Goal: Information Seeking & Learning: Learn about a topic

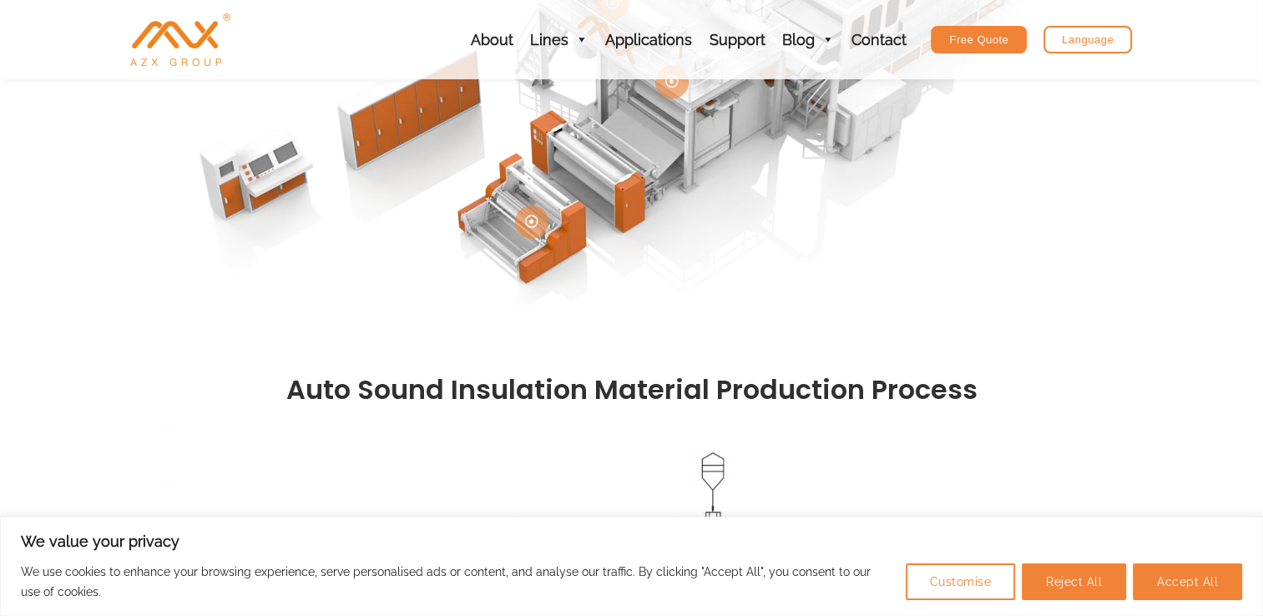
scroll to position [835, 0]
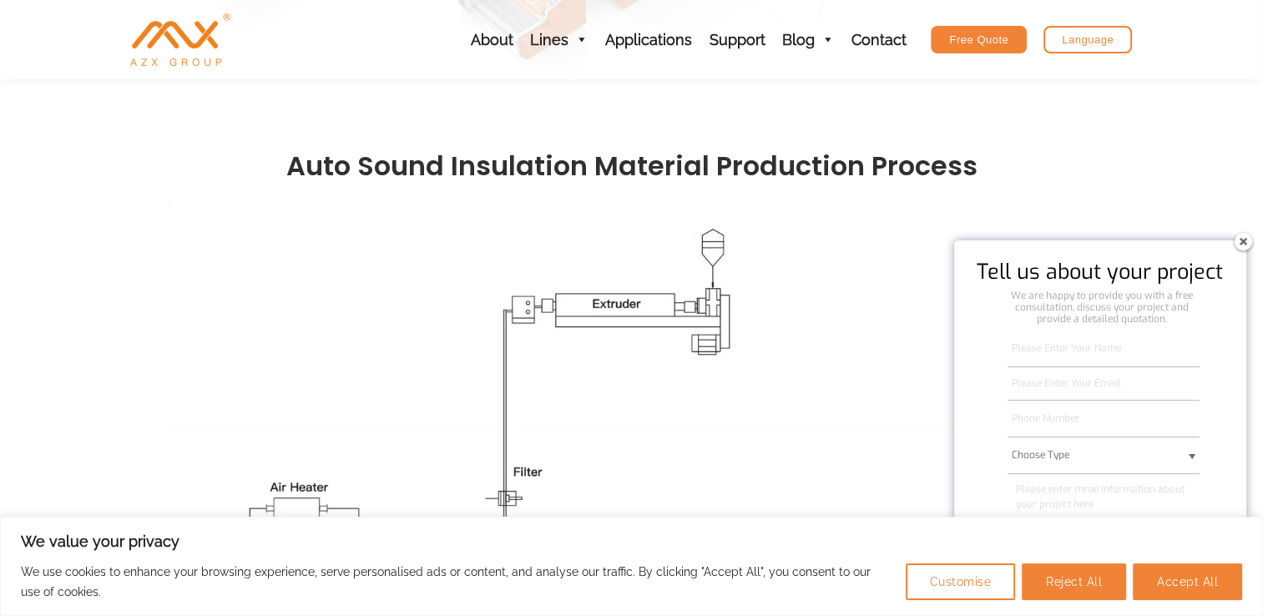
click at [1206, 583] on button "Accept All" at bounding box center [1187, 581] width 109 height 37
checkbox input "true"
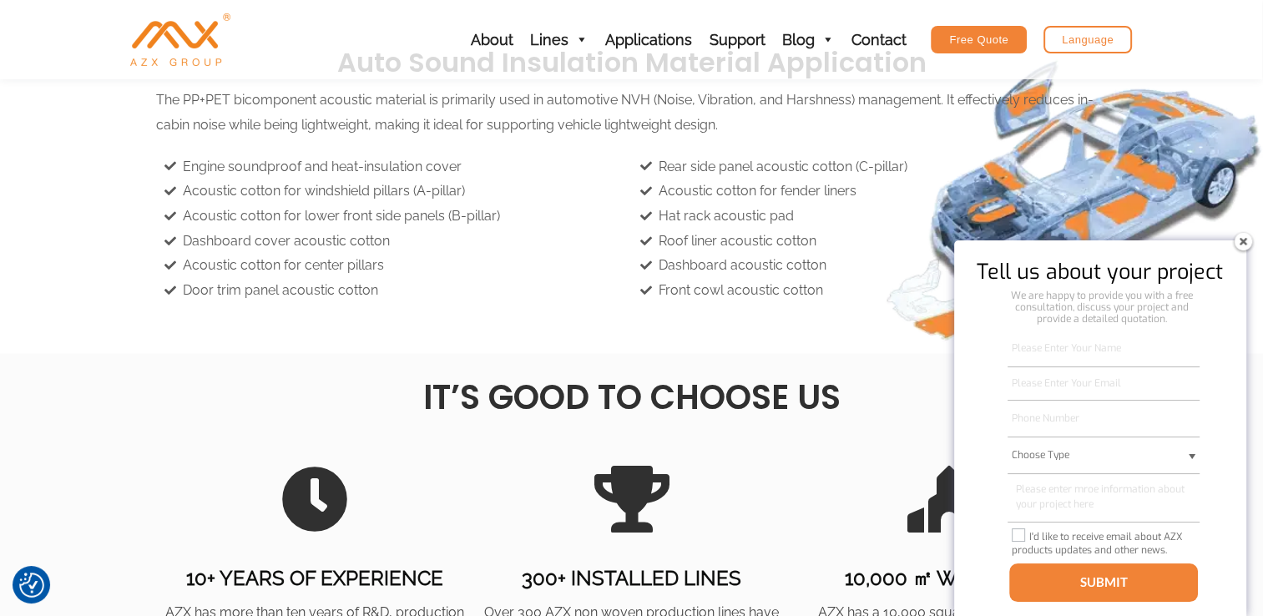
scroll to position [2716, 0]
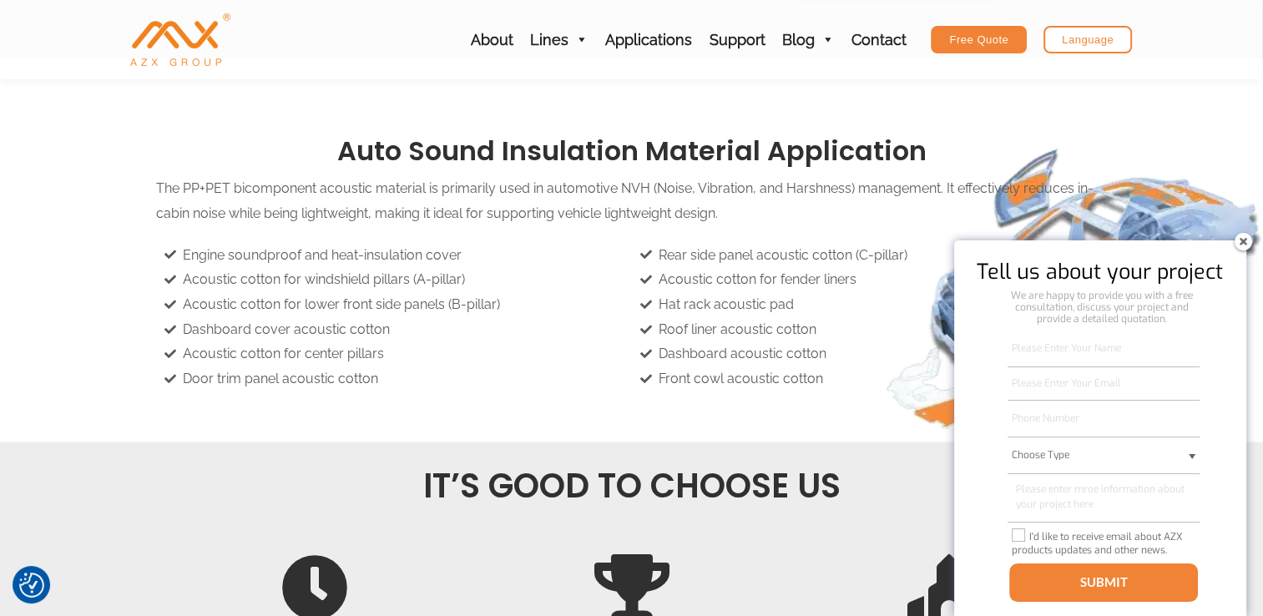
click at [1245, 246] on img at bounding box center [1243, 241] width 27 height 27
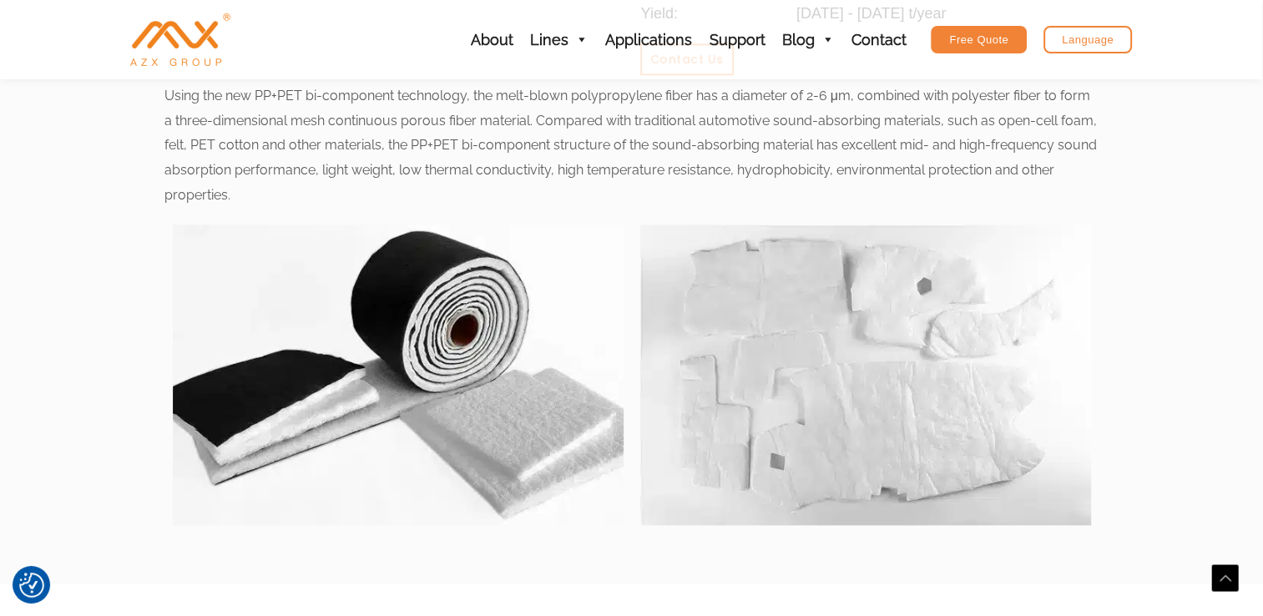
scroll to position [1965, 0]
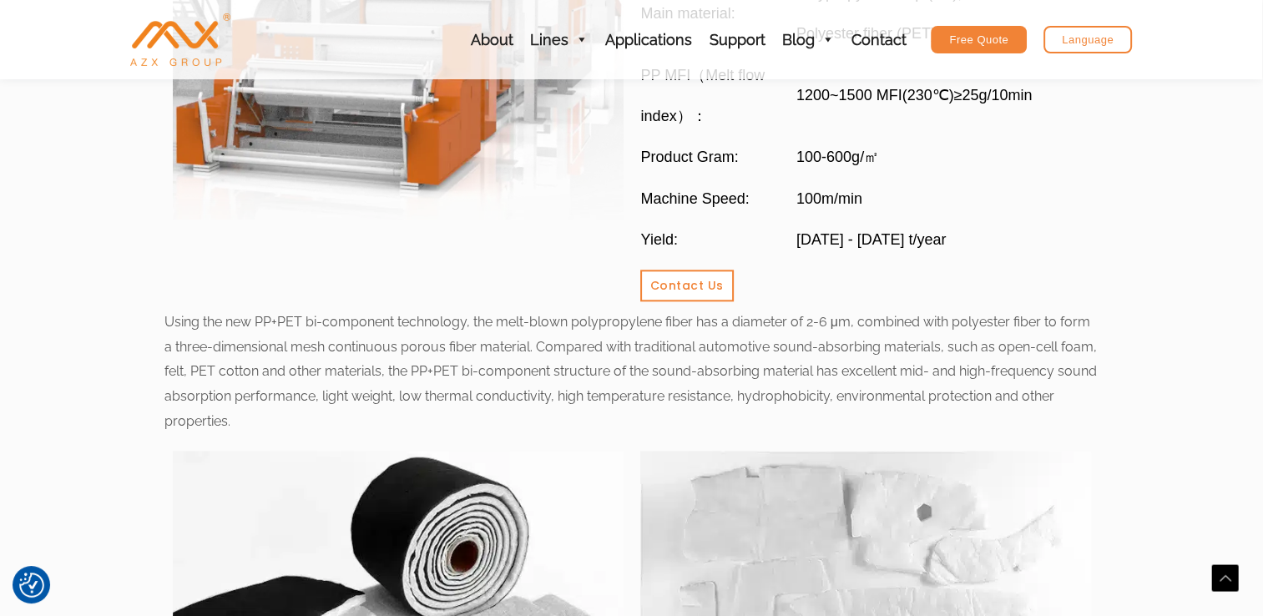
drag, startPoint x: 249, startPoint y: 423, endPoint x: 144, endPoint y: 321, distance: 146.4
click at [144, 321] on section "auto sound insulation material production line Parameter Facebook Youtube Linke…" at bounding box center [631, 247] width 1263 height 1126
copy div "Using the new PP+PET bi-component technology, the melt-blown polypropylene fibe…"
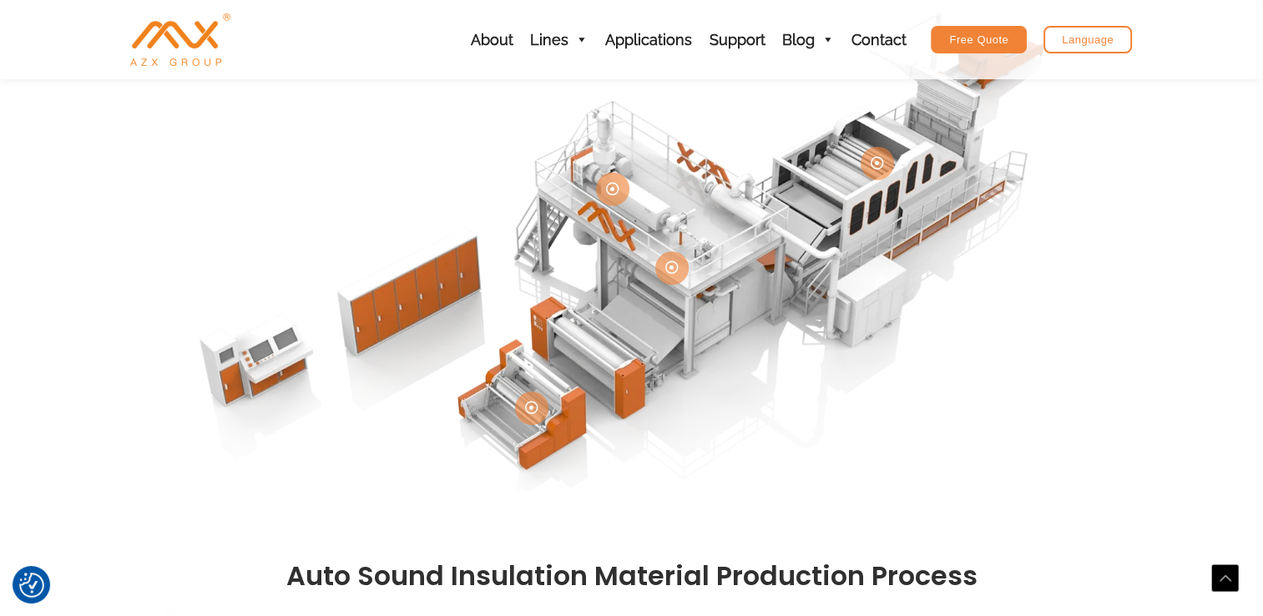
scroll to position [296, 0]
